Goal: Book appointment/travel/reservation

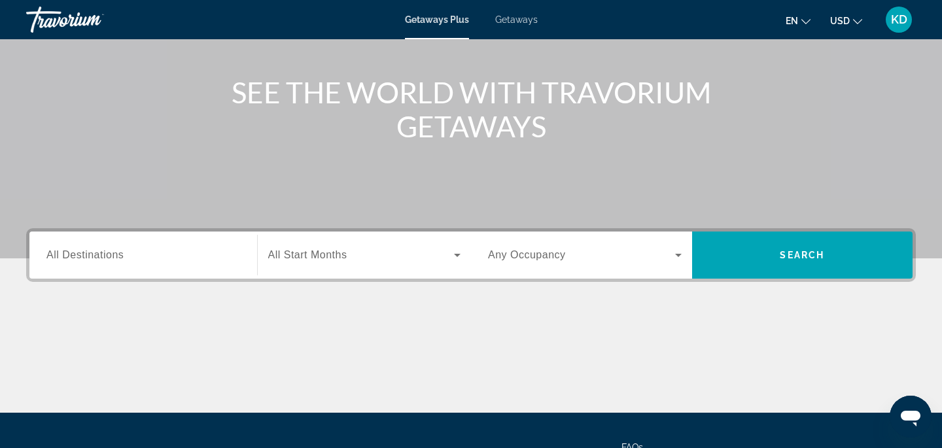
scroll to position [145, 0]
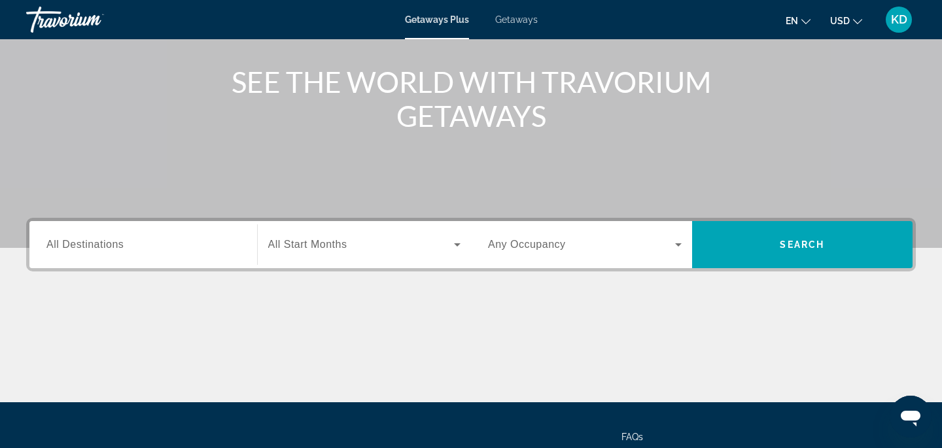
click at [120, 242] on span "All Destinations" at bounding box center [84, 244] width 77 height 11
click at [120, 242] on input "Destination All Destinations" at bounding box center [143, 245] width 194 height 16
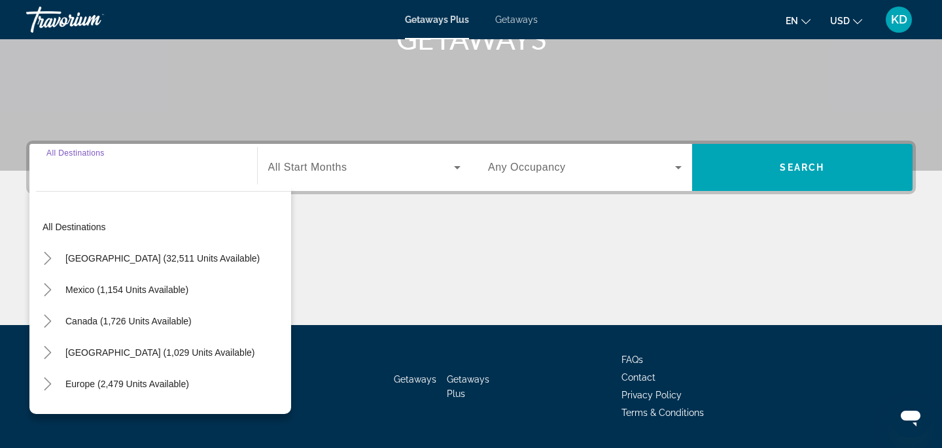
scroll to position [259, 0]
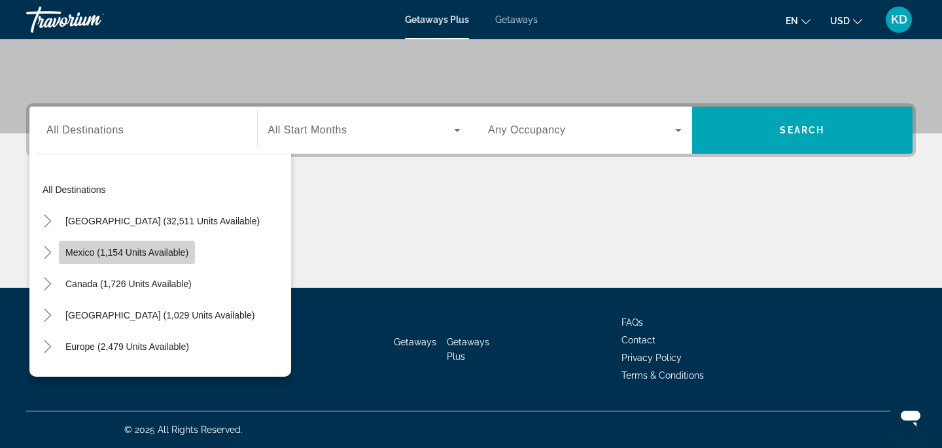
click at [138, 251] on span "Mexico (1,154 units available)" at bounding box center [126, 252] width 123 height 10
type input "**********"
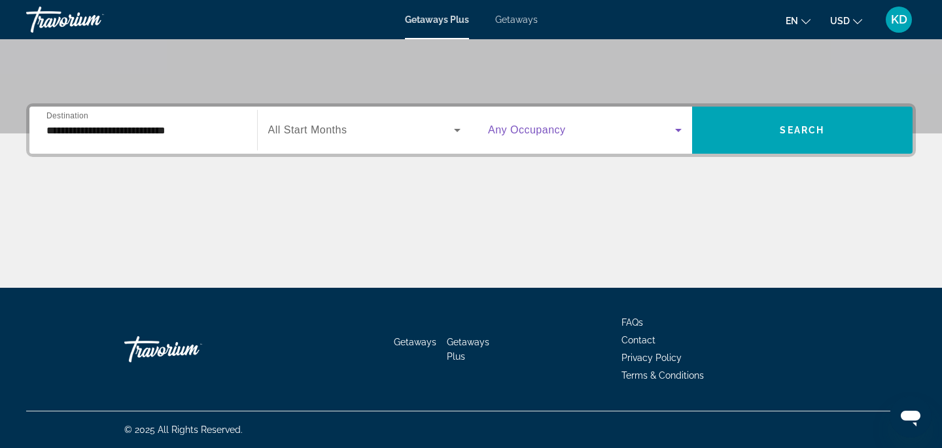
click at [676, 133] on icon "Search widget" at bounding box center [678, 130] width 16 height 16
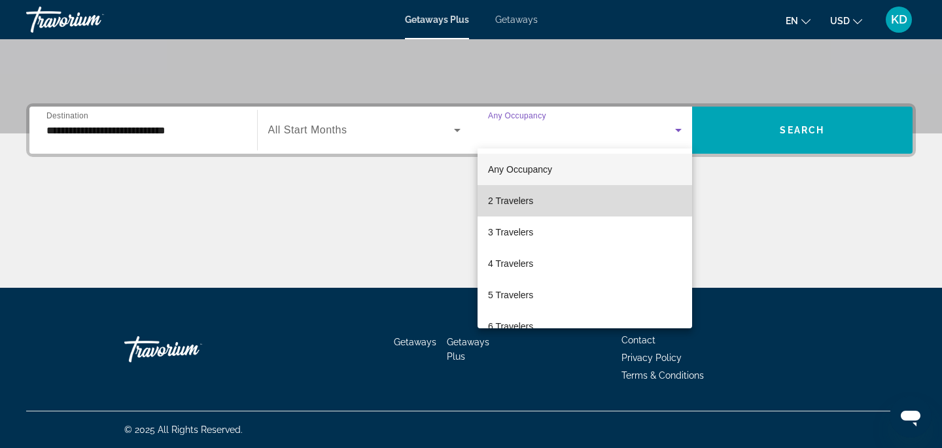
click at [582, 195] on mat-option "2 Travelers" at bounding box center [584, 200] width 215 height 31
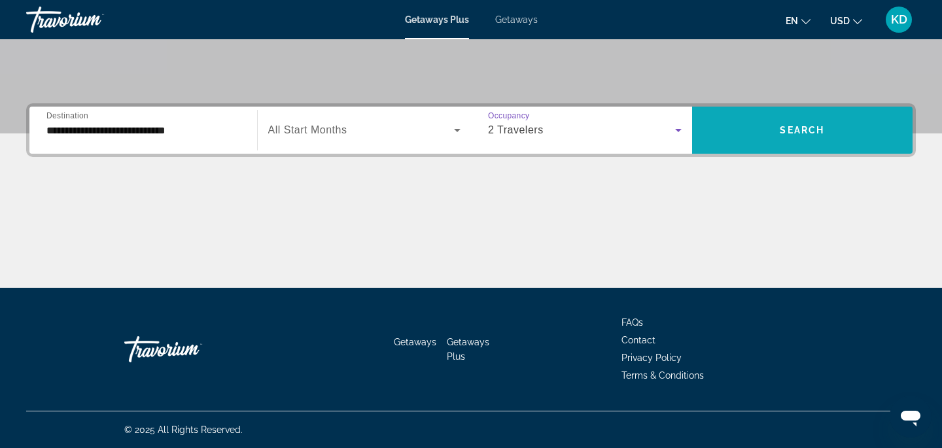
click at [795, 125] on span "Search" at bounding box center [802, 130] width 44 height 10
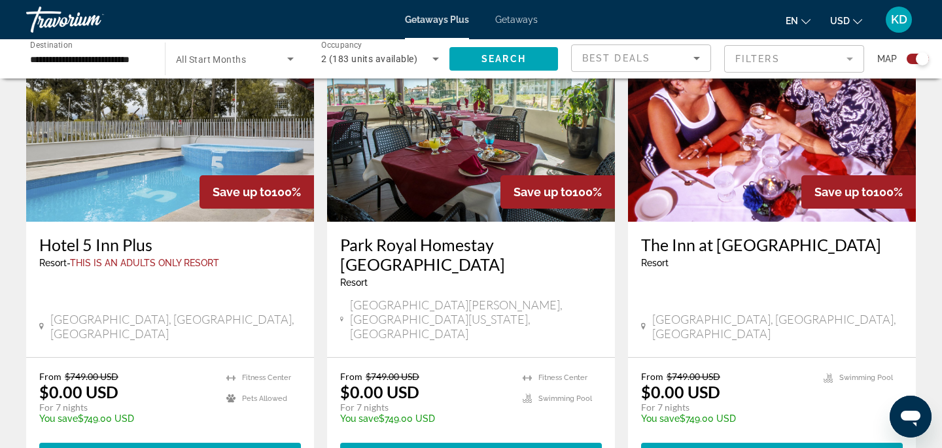
scroll to position [519, 0]
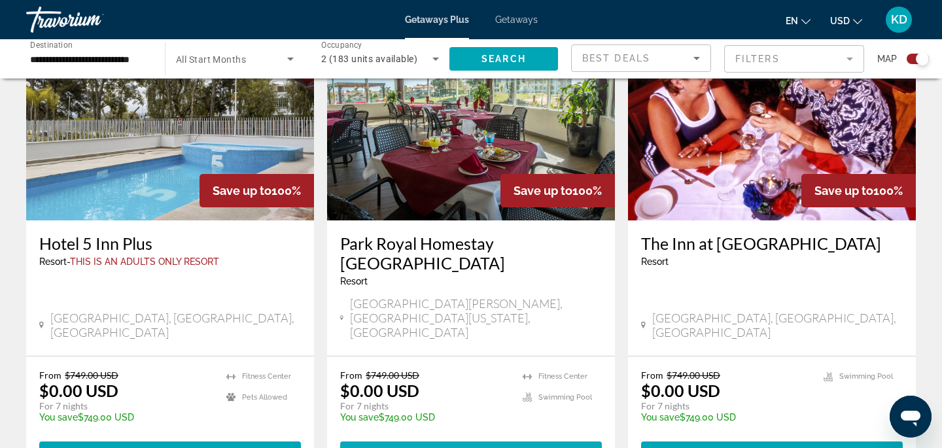
click at [479, 447] on span "Main content" at bounding box center [479, 453] width 4 height 10
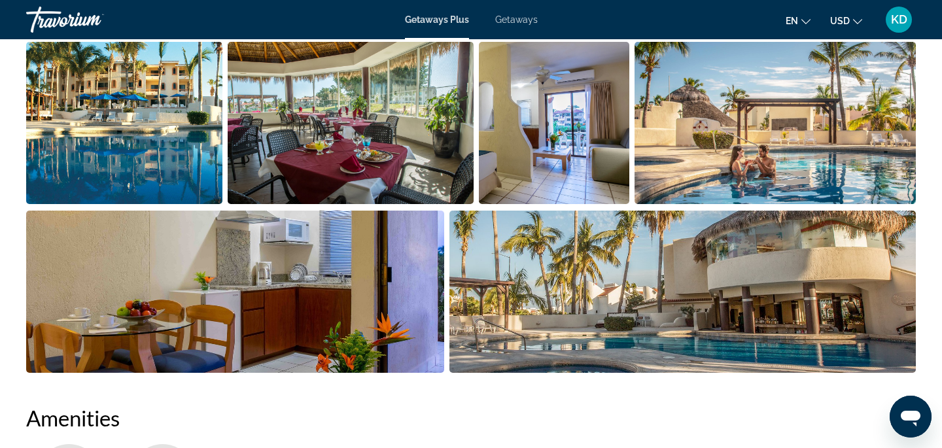
scroll to position [702, 0]
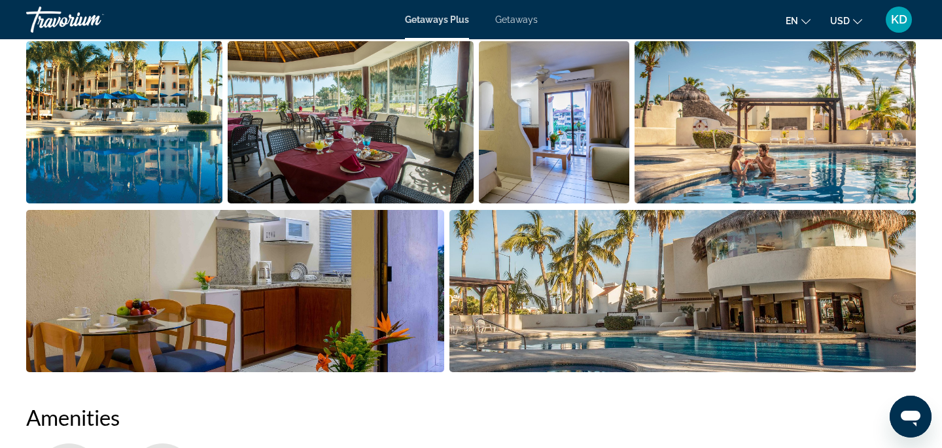
click at [615, 348] on img "Open full-screen image slider" at bounding box center [682, 291] width 467 height 162
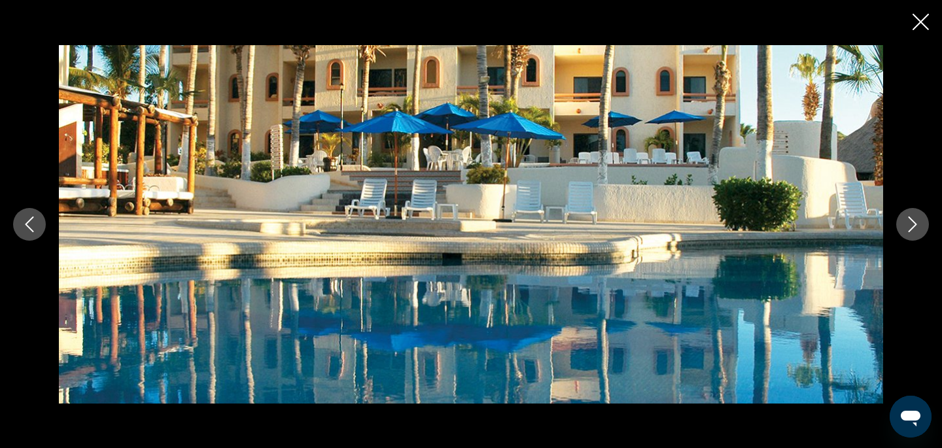
click at [906, 226] on icon "Next image" at bounding box center [913, 224] width 16 height 16
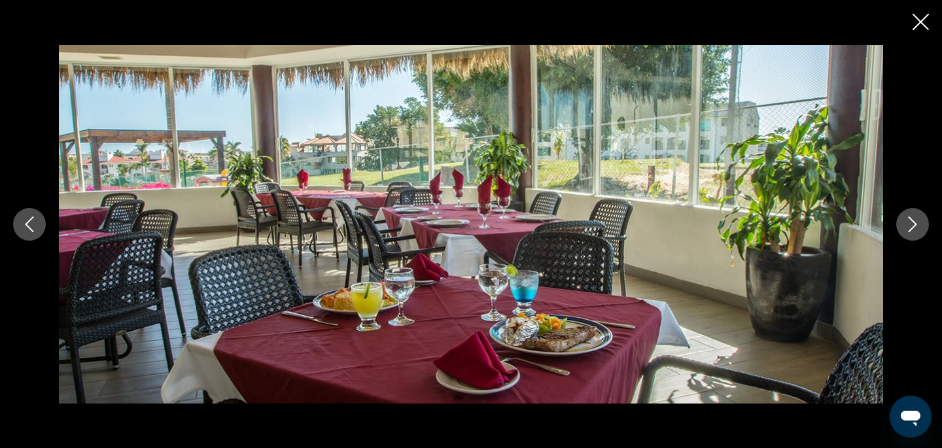
click at [906, 226] on icon "Next image" at bounding box center [913, 224] width 16 height 16
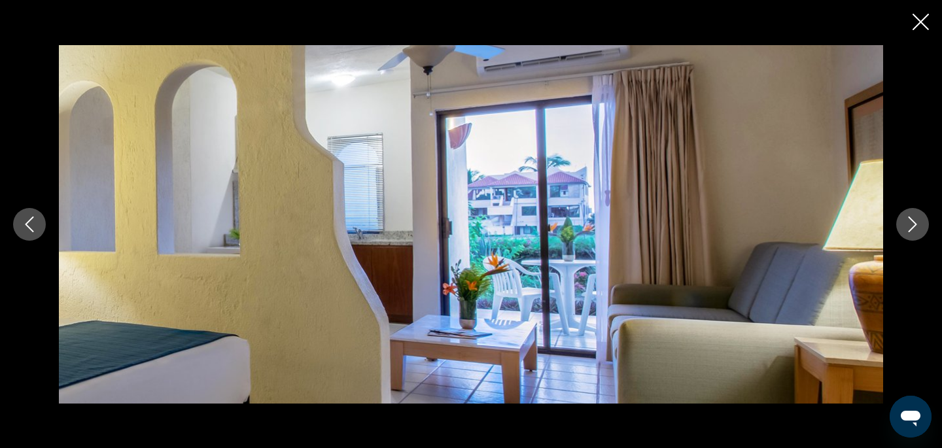
click at [906, 226] on icon "Next image" at bounding box center [913, 224] width 16 height 16
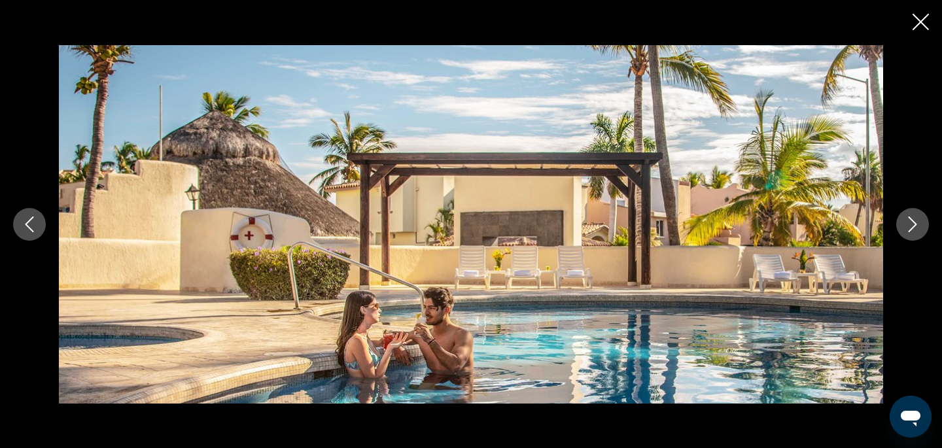
click at [906, 226] on icon "Next image" at bounding box center [913, 224] width 16 height 16
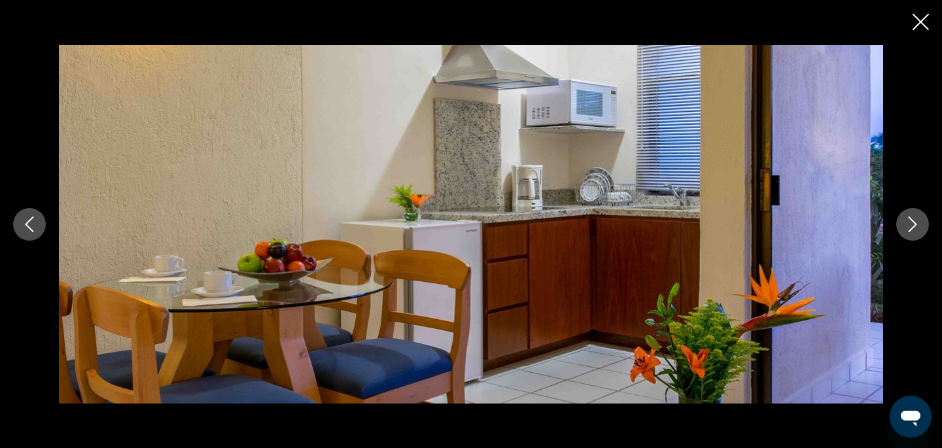
click at [906, 226] on icon "Next image" at bounding box center [913, 224] width 16 height 16
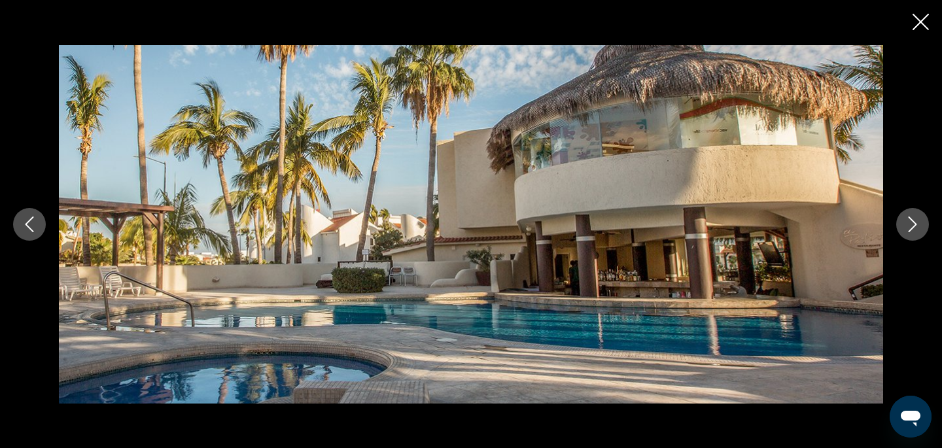
click at [906, 226] on icon "Next image" at bounding box center [913, 224] width 16 height 16
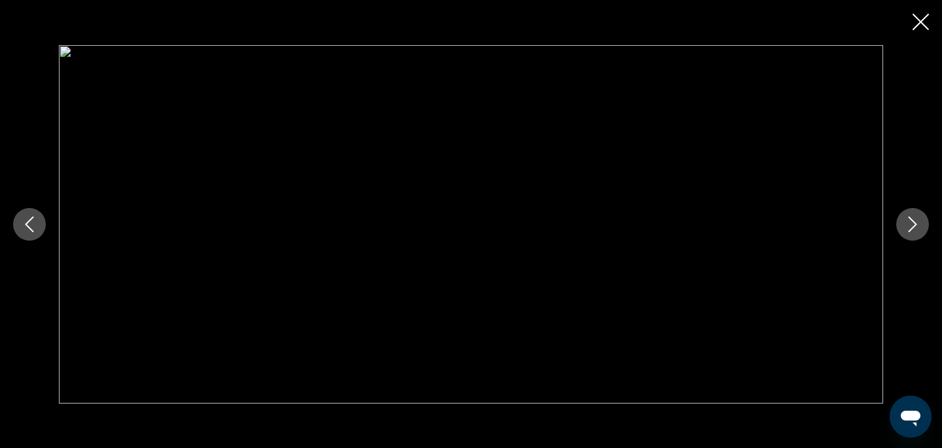
click at [906, 226] on icon "Next image" at bounding box center [913, 224] width 16 height 16
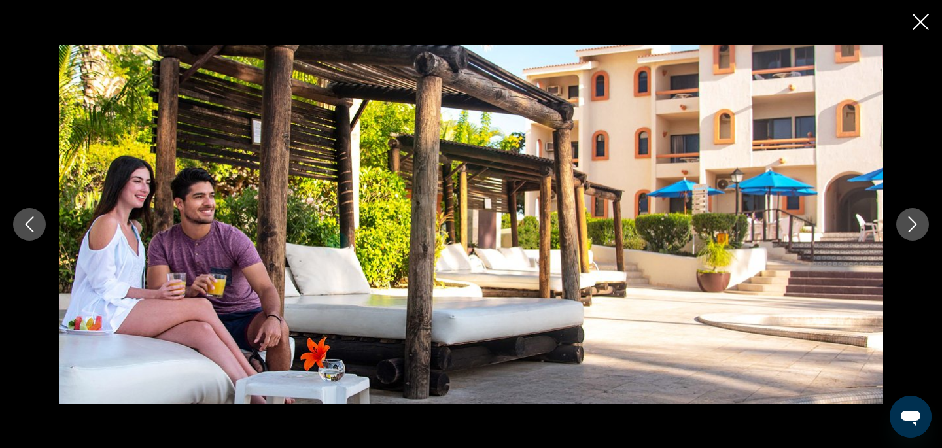
click at [906, 226] on icon "Next image" at bounding box center [913, 224] width 16 height 16
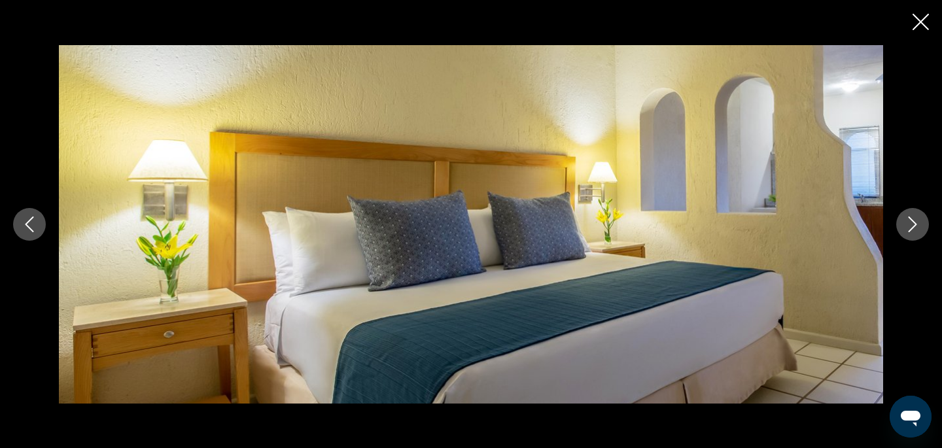
click at [906, 226] on icon "Next image" at bounding box center [913, 224] width 16 height 16
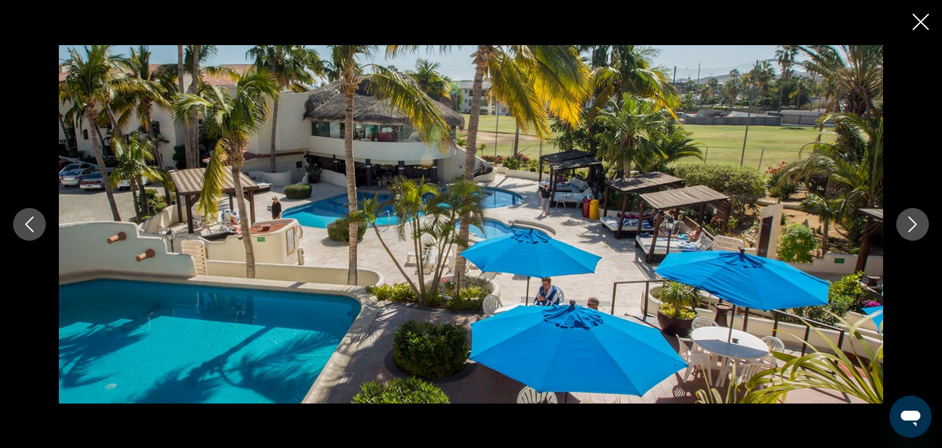
click at [906, 226] on icon "Next image" at bounding box center [913, 224] width 16 height 16
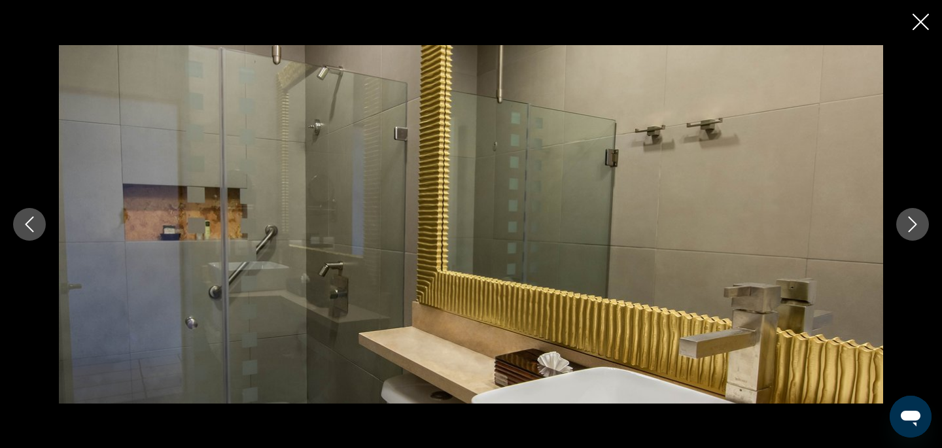
click at [906, 226] on icon "Next image" at bounding box center [913, 224] width 16 height 16
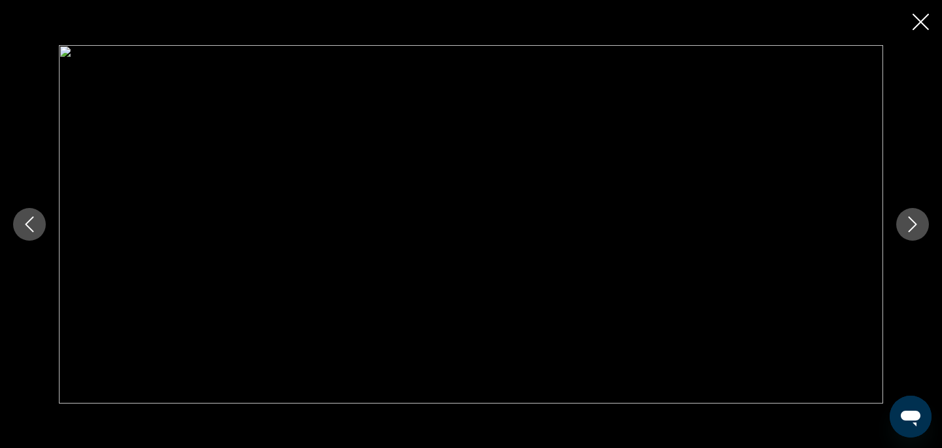
click at [906, 226] on icon "Next image" at bounding box center [913, 224] width 16 height 16
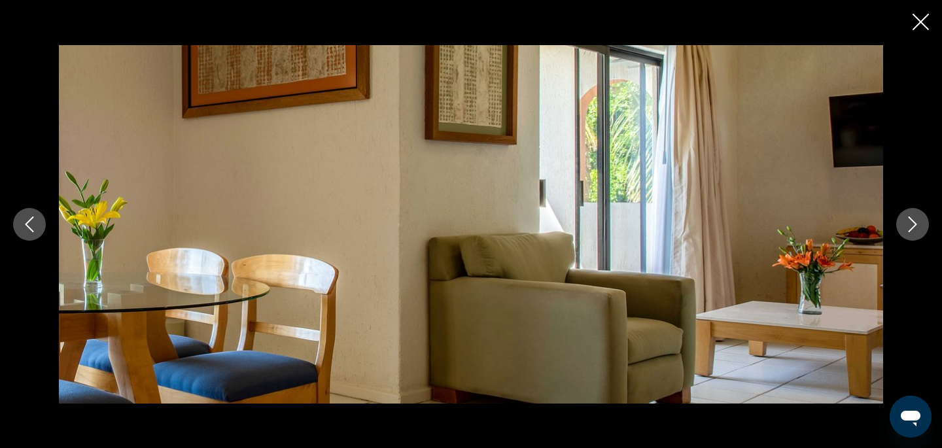
click at [906, 226] on icon "Next image" at bounding box center [913, 224] width 16 height 16
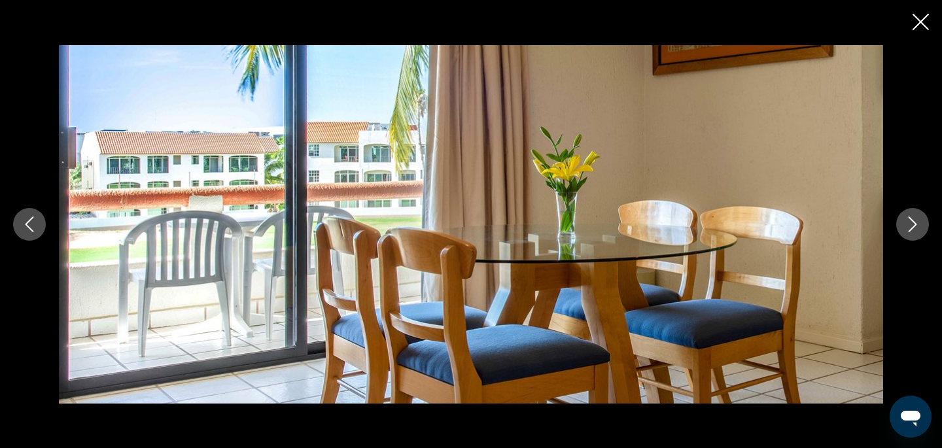
click at [920, 22] on icon "Close slideshow" at bounding box center [920, 22] width 16 height 16
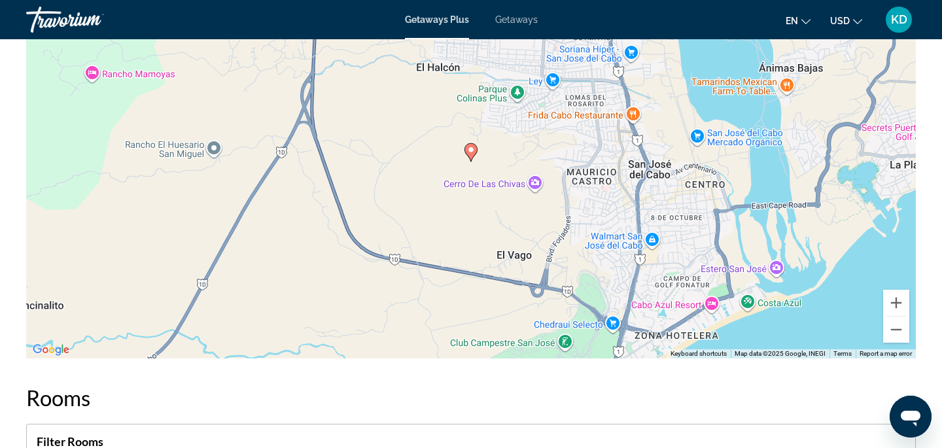
scroll to position [1814, 0]
click at [716, 303] on div "To activate drag with keyboard, press Alt + Enter. Once in keyboard drag state,…" at bounding box center [470, 163] width 889 height 392
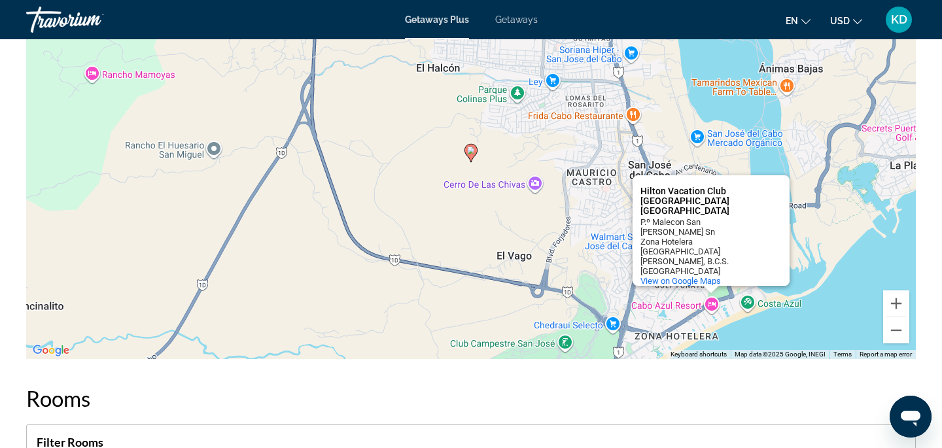
click at [518, 18] on span "Getaways" at bounding box center [516, 19] width 43 height 10
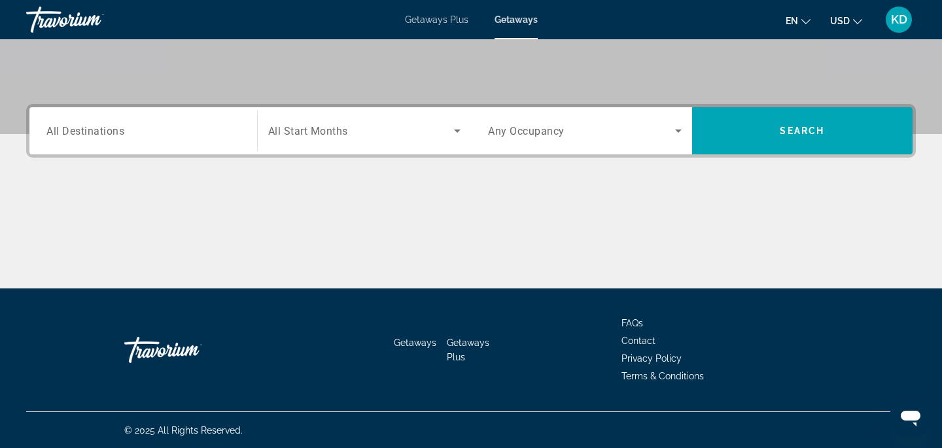
scroll to position [259, 0]
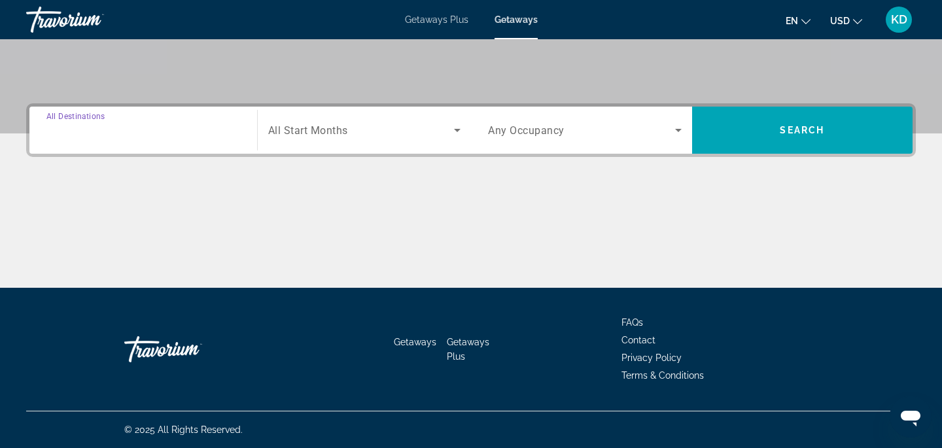
click at [179, 129] on input "Destination All Destinations" at bounding box center [143, 131] width 194 height 16
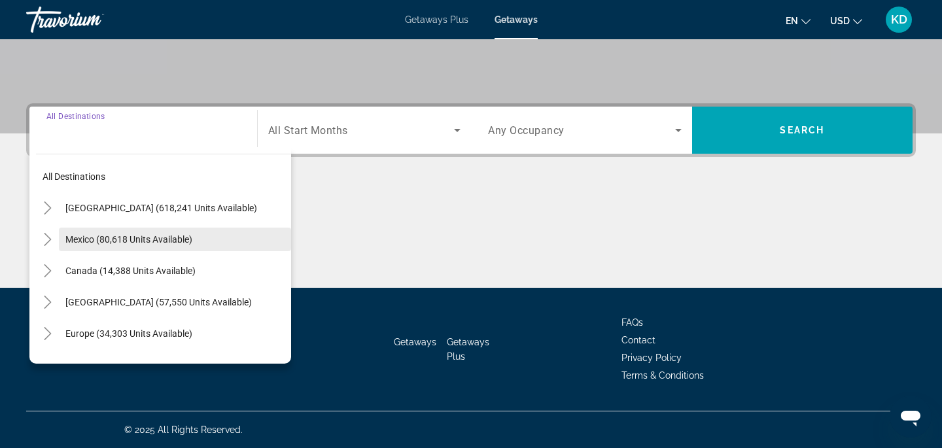
click at [120, 237] on span "Mexico (80,618 units available)" at bounding box center [128, 239] width 127 height 10
type input "**********"
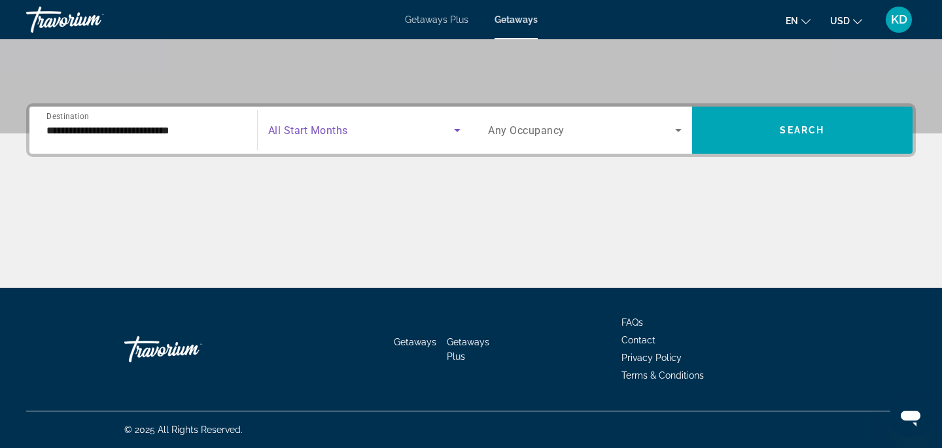
click at [458, 128] on icon "Search widget" at bounding box center [457, 130] width 16 height 16
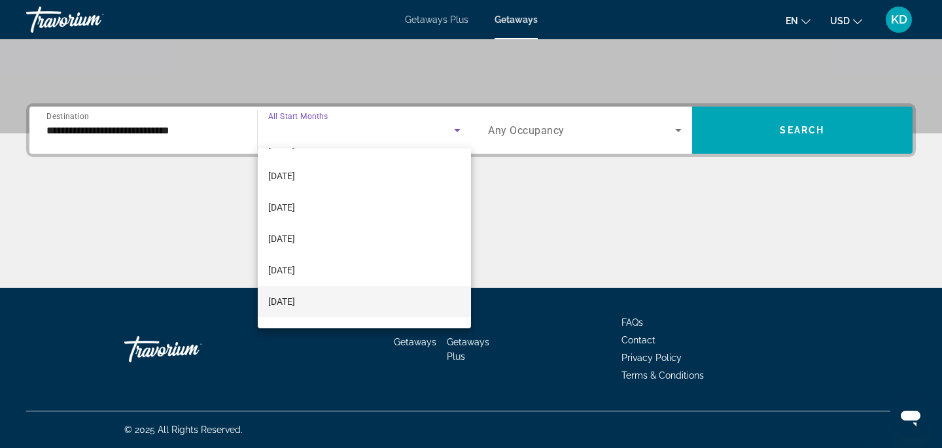
scroll to position [4, 0]
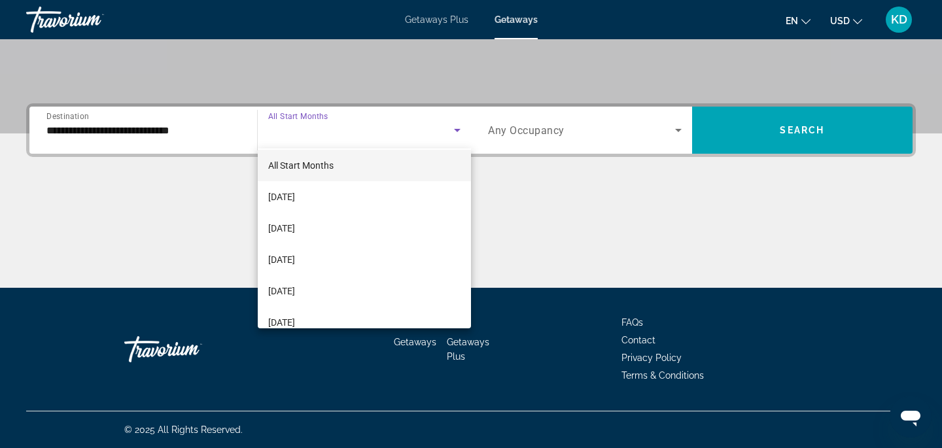
click at [682, 126] on div at bounding box center [471, 224] width 942 height 448
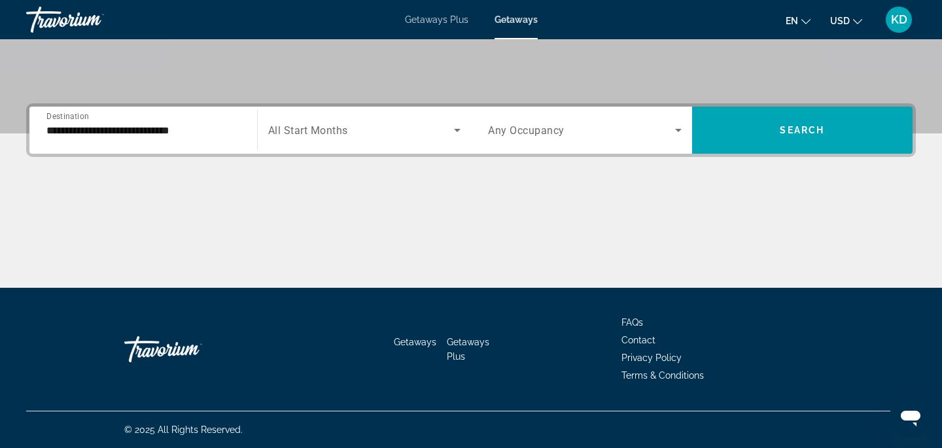
click at [682, 126] on icon "Search widget" at bounding box center [678, 130] width 16 height 16
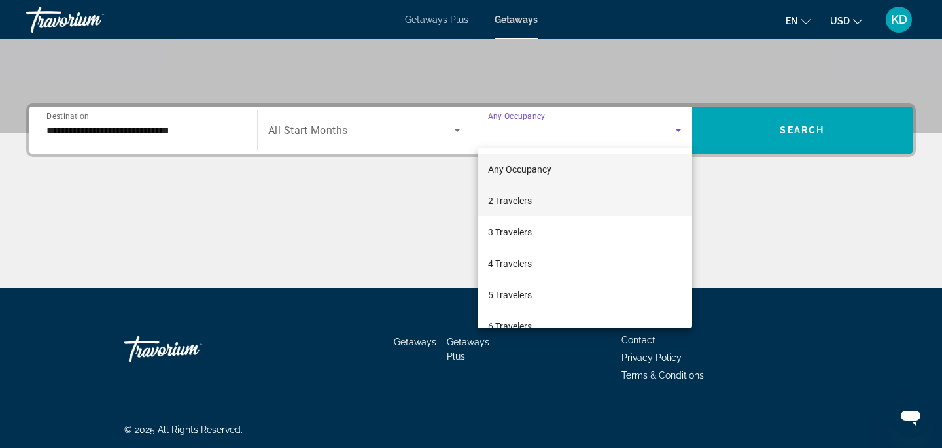
click at [538, 207] on mat-option "2 Travelers" at bounding box center [584, 200] width 215 height 31
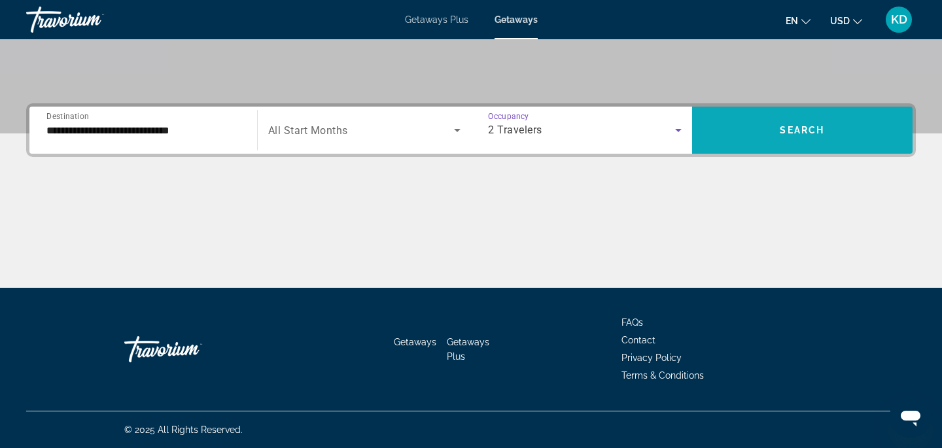
click at [770, 120] on span "Search widget" at bounding box center [802, 129] width 221 height 31
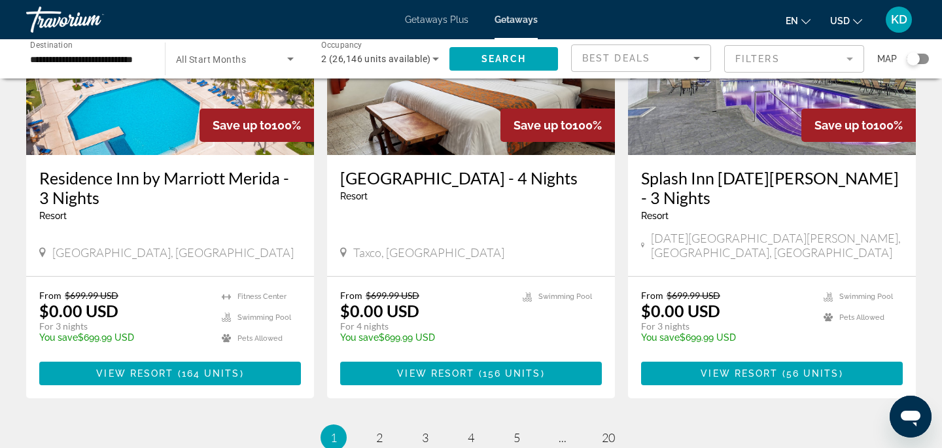
scroll to position [1576, 0]
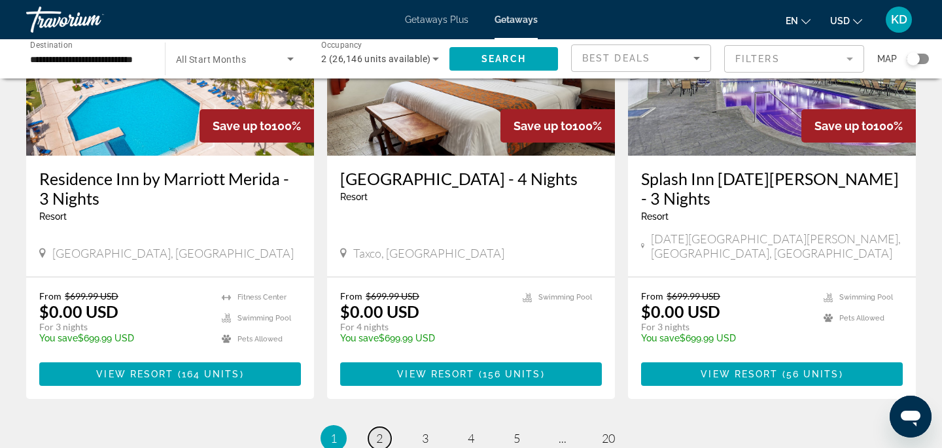
click at [374, 427] on link "page 2" at bounding box center [379, 438] width 23 height 23
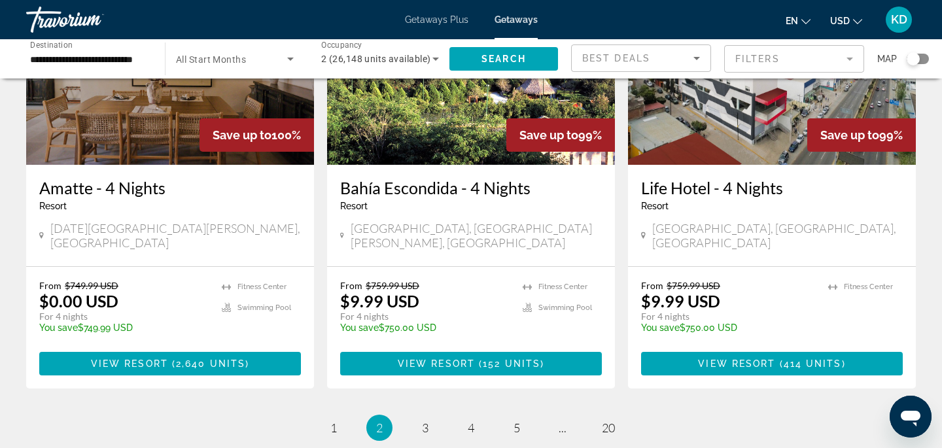
scroll to position [1607, 0]
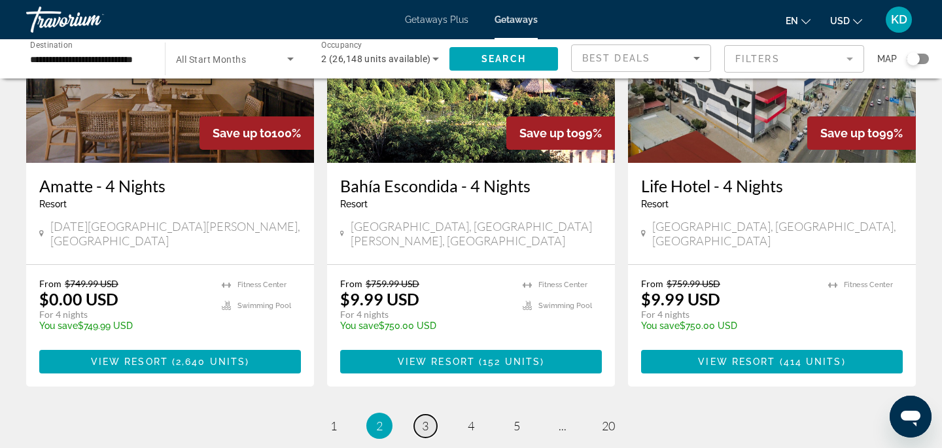
click at [426, 415] on link "page 3" at bounding box center [425, 426] width 23 height 23
